Goal: Contribute content

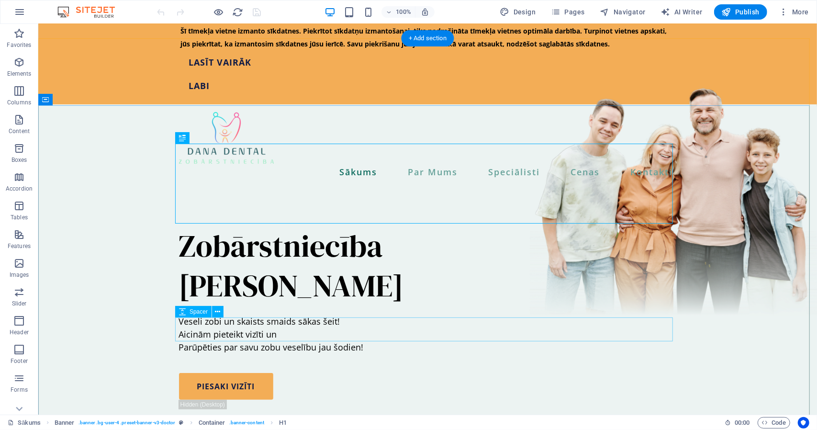
scroll to position [71, 0]
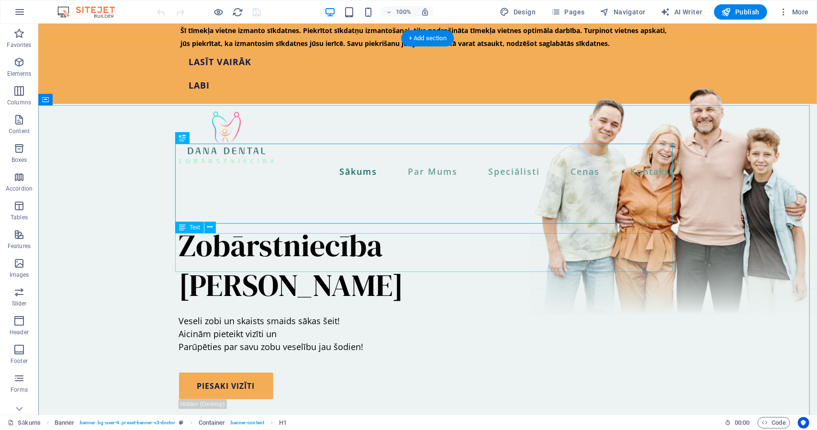
click at [243, 314] on div "Veseli zobi un skaists smaids sākas šeit! Aicinām pieteikt vizīti un Parūpēties…" at bounding box center [427, 333] width 498 height 39
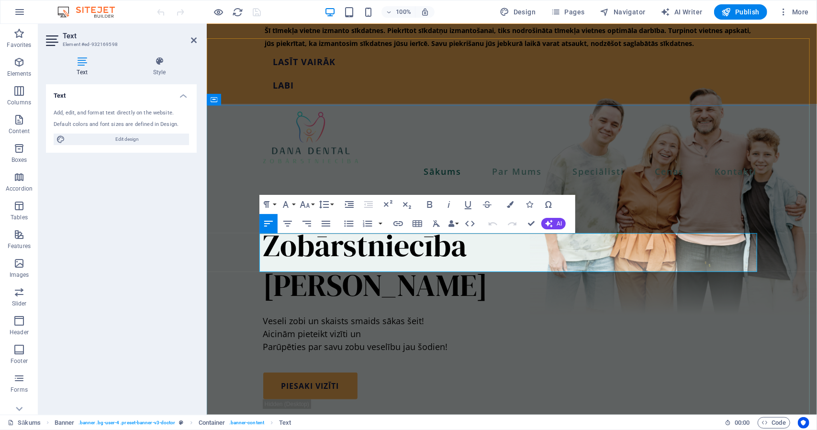
click at [263, 340] on p "Parūpēties par savu zobu veselību jau šodien!" at bounding box center [512, 346] width 498 height 13
click at [534, 225] on div "Zobārstniecība [PERSON_NAME]" at bounding box center [512, 264] width 498 height 79
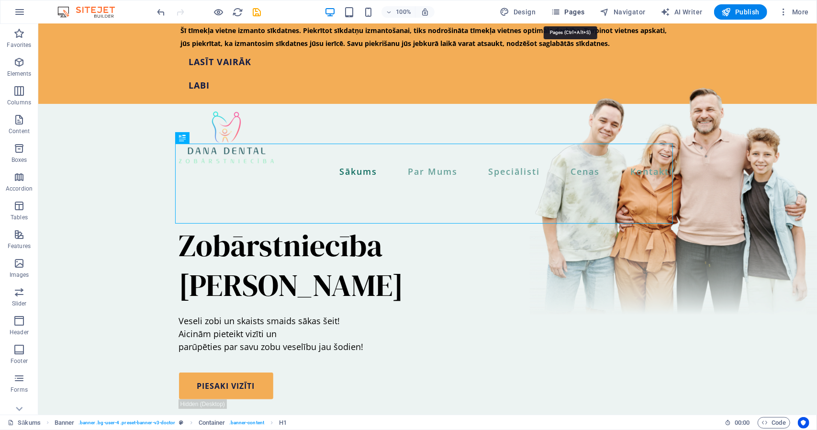
click at [566, 11] on span "Pages" at bounding box center [567, 12] width 33 height 10
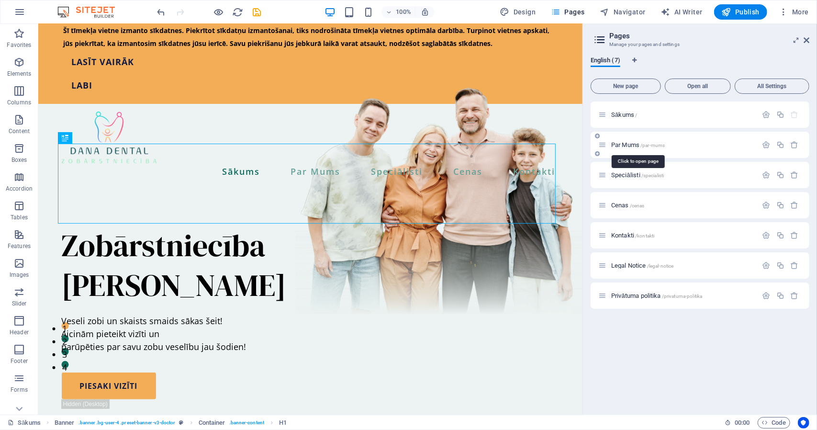
click at [626, 145] on span "Par Mums /par-mums" at bounding box center [638, 144] width 54 height 7
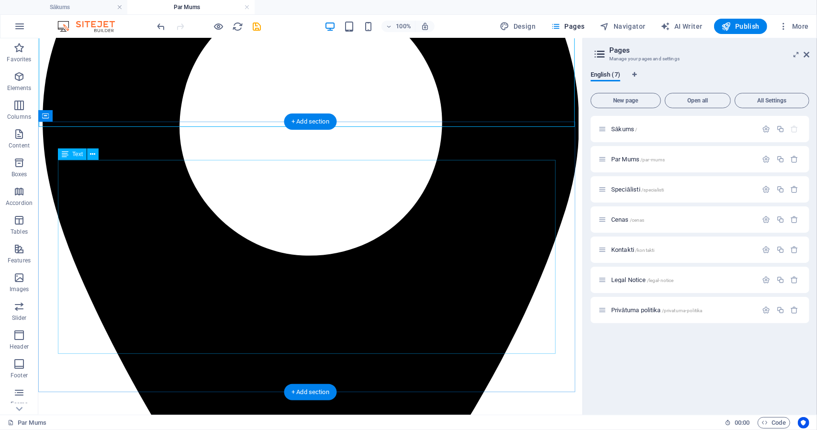
scroll to position [195, 0]
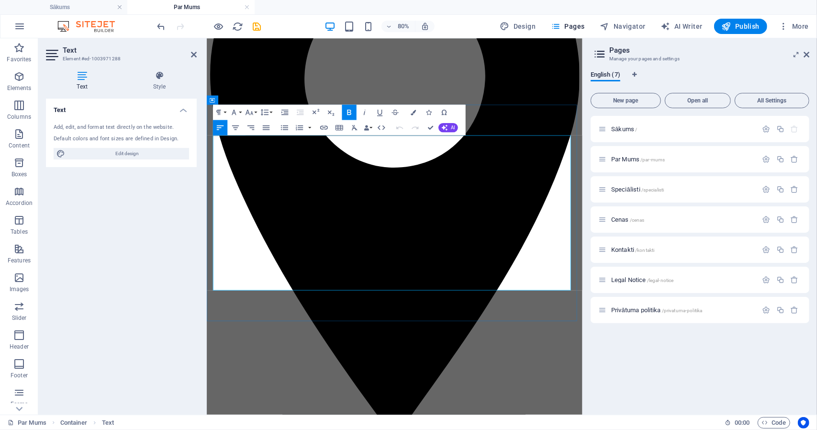
drag, startPoint x: 230, startPoint y: 195, endPoint x: 643, endPoint y: 295, distance: 424.8
click at [364, 112] on icon "button" at bounding box center [364, 112] width 9 height 9
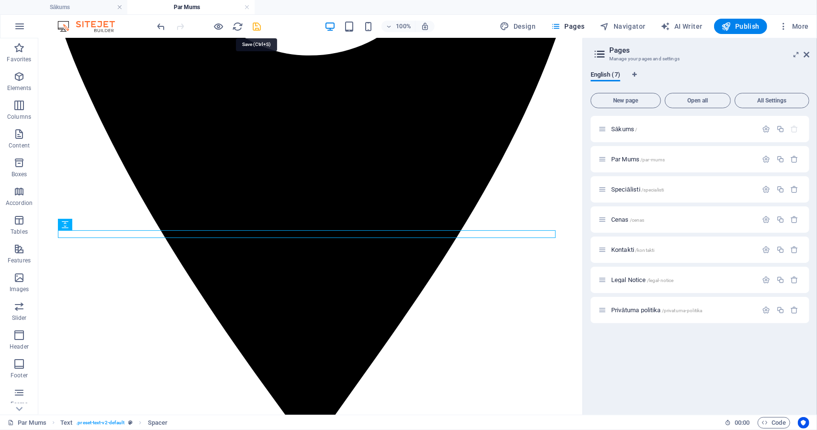
click at [257, 25] on icon "save" at bounding box center [257, 26] width 11 height 11
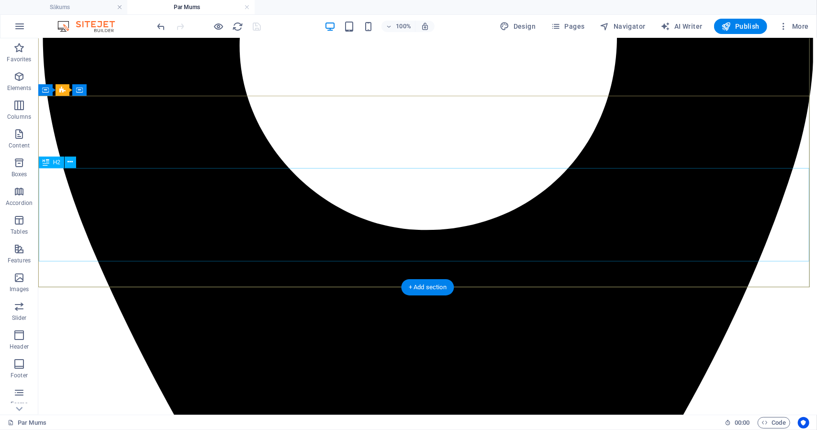
scroll to position [0, 0]
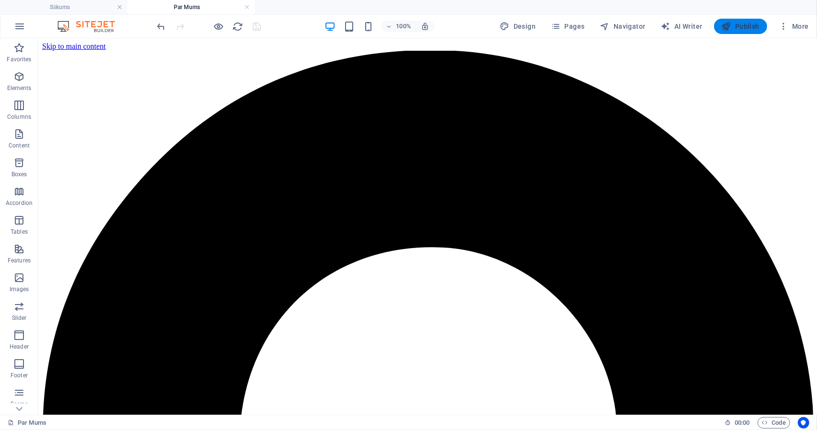
click at [737, 26] on span "Publish" at bounding box center [741, 27] width 38 height 10
